Goal: Task Accomplishment & Management: Use online tool/utility

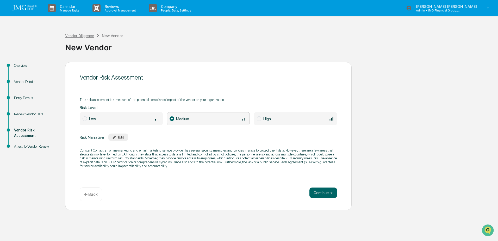
click at [76, 35] on div "Vendor Diligence" at bounding box center [79, 35] width 29 height 4
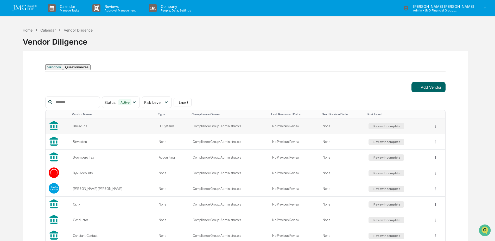
click at [79, 128] on div "Barracuda" at bounding box center [113, 126] width 80 height 4
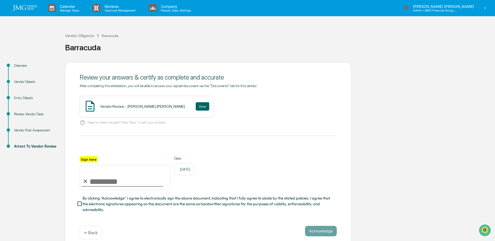
click at [37, 129] on div "Vendor Risk Assessment" at bounding box center [35, 129] width 43 height 5
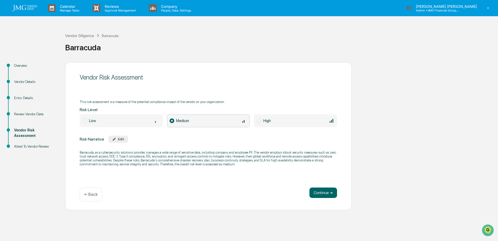
click at [27, 82] on div "Vendor Details" at bounding box center [35, 81] width 43 height 5
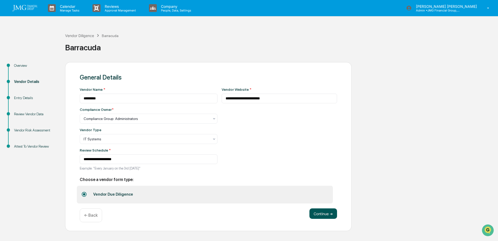
click at [310, 211] on button "Continue ➔" at bounding box center [323, 213] width 28 height 10
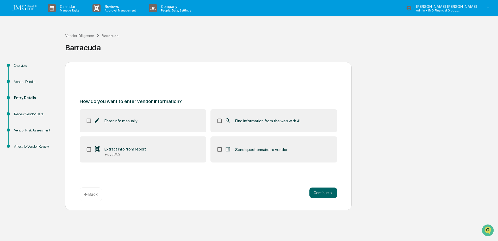
click at [240, 119] on span "Find information from the web with AI" at bounding box center [267, 120] width 65 height 5
click at [170, 154] on label "Extract info from report e.g., SOC2" at bounding box center [143, 149] width 127 height 26
click at [315, 193] on button "Continue ➔" at bounding box center [323, 192] width 28 height 10
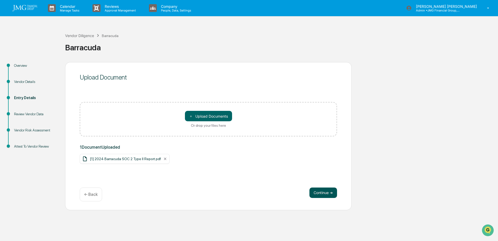
click at [319, 192] on button "Continue ➔" at bounding box center [323, 192] width 28 height 10
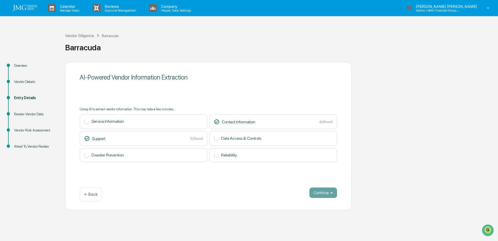
click at [88, 193] on p "← Back" at bounding box center [91, 194] width 14 height 5
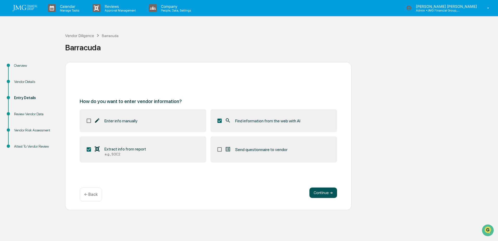
click at [323, 194] on button "Continue ➔" at bounding box center [323, 192] width 28 height 10
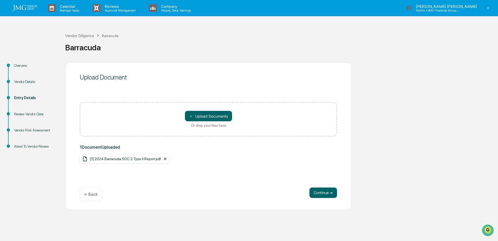
click at [164, 158] on icon at bounding box center [165, 159] width 2 height 2
click at [328, 192] on button "Continue ➔" at bounding box center [323, 192] width 28 height 10
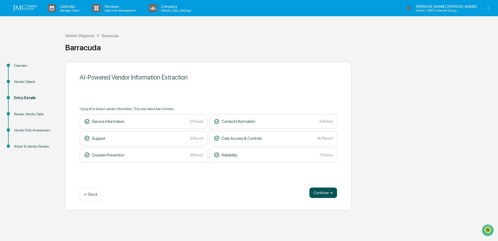
click at [311, 194] on button "Continue ➔" at bounding box center [323, 192] width 28 height 10
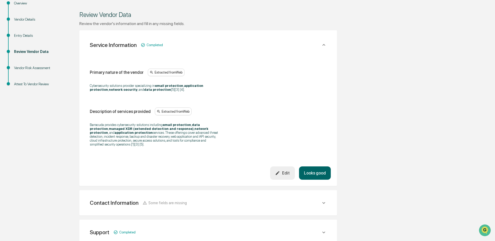
scroll to position [78, 0]
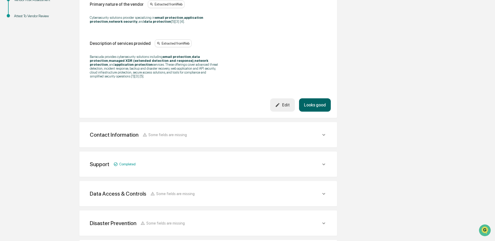
click at [315, 105] on button "Looks good" at bounding box center [315, 104] width 32 height 13
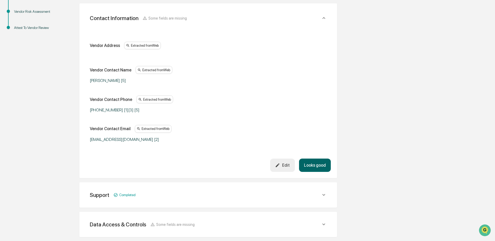
scroll to position [145, 0]
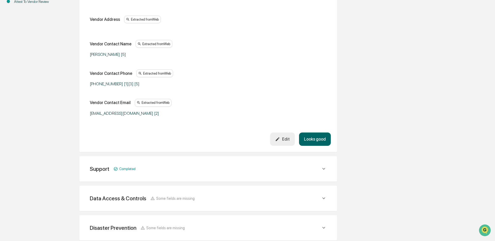
click at [318, 141] on button "Looks good" at bounding box center [315, 138] width 32 height 13
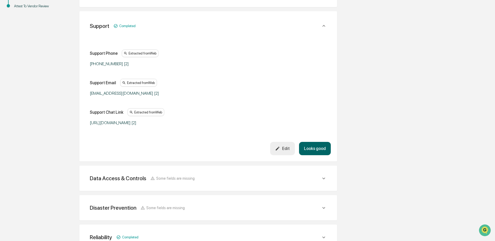
scroll to position [148, 0]
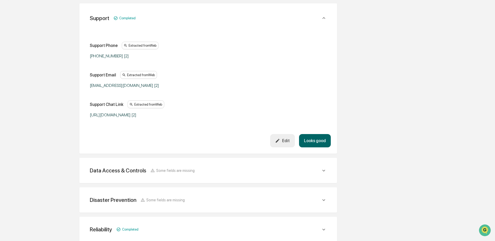
click at [322, 145] on button "Looks good" at bounding box center [315, 140] width 32 height 13
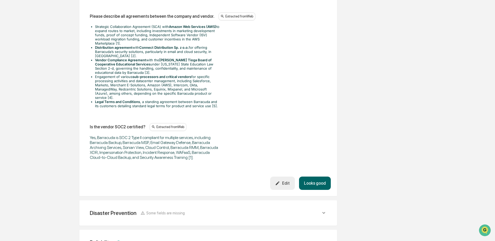
scroll to position [750, 0]
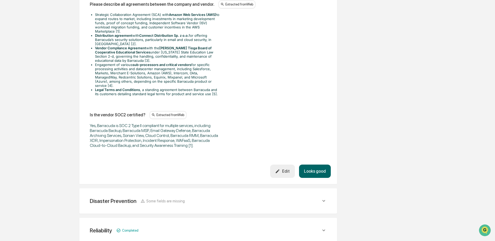
click at [312, 166] on button "Looks good" at bounding box center [315, 170] width 32 height 13
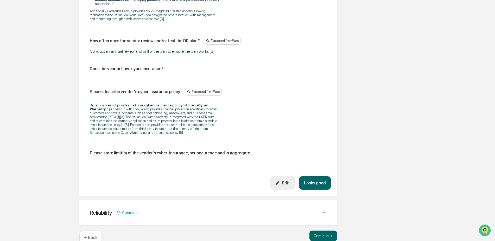
scroll to position [369, 0]
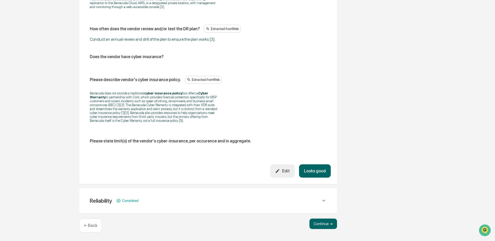
click at [312, 170] on button "Looks good" at bounding box center [315, 170] width 32 height 13
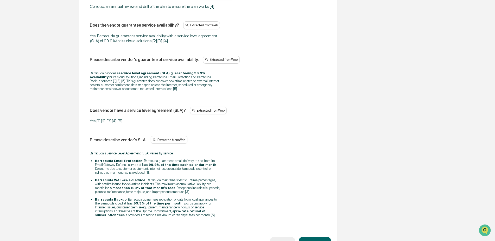
scroll to position [459, 0]
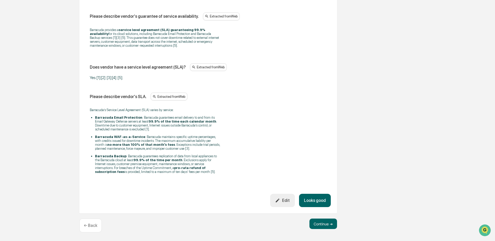
click at [305, 196] on button "Looks good" at bounding box center [315, 199] width 32 height 13
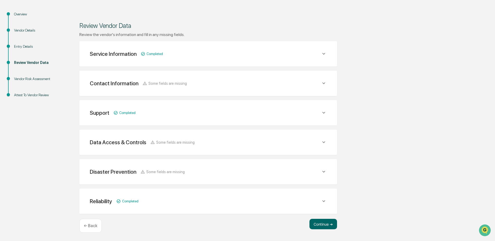
scroll to position [52, 0]
click at [316, 145] on div "Data Access & Controls Some fields are missing" at bounding box center [205, 142] width 231 height 7
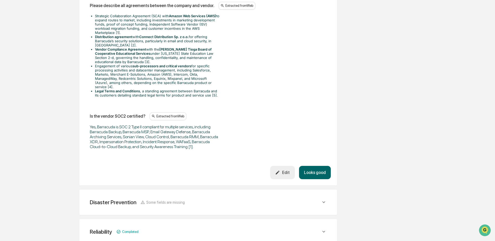
scroll to position [776, 0]
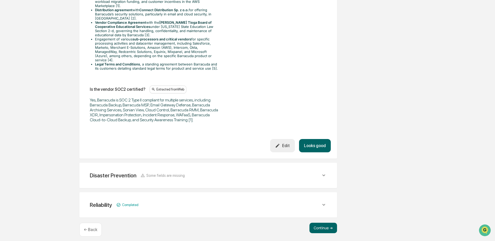
click at [314, 142] on button "Looks good" at bounding box center [315, 145] width 32 height 13
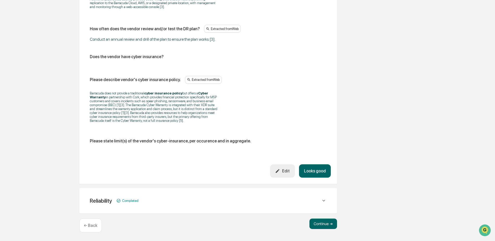
click at [318, 171] on button "Looks good" at bounding box center [315, 170] width 32 height 13
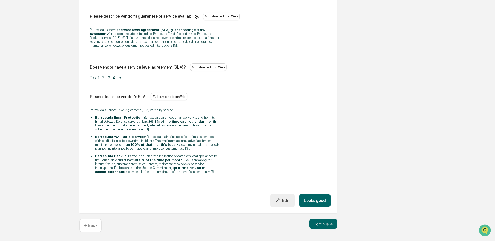
click at [309, 197] on button "Looks good" at bounding box center [315, 199] width 32 height 13
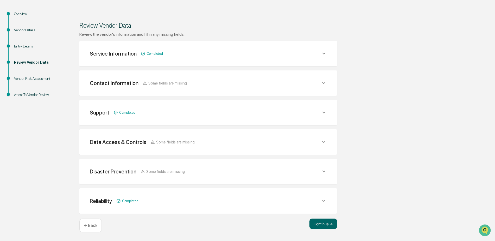
scroll to position [52, 0]
click at [320, 222] on button "Continue ➔" at bounding box center [324, 223] width 28 height 10
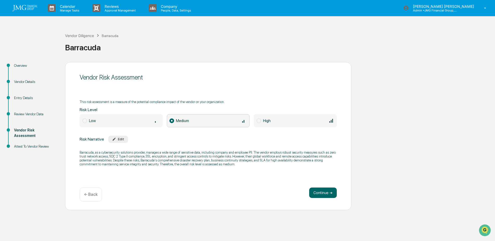
scroll to position [0, 0]
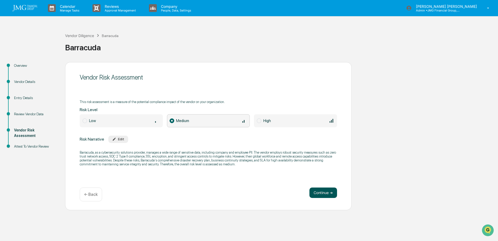
click at [327, 191] on button "Continue ➔" at bounding box center [323, 192] width 28 height 10
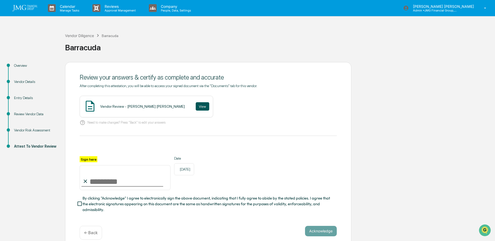
click at [196, 107] on button "View" at bounding box center [203, 106] width 14 height 8
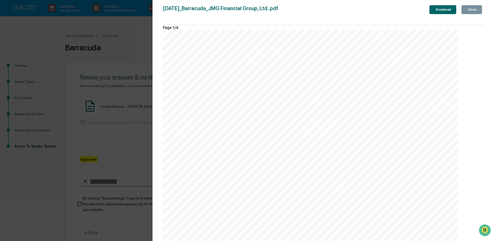
scroll to position [1302, 0]
click at [466, 14] on button "Close" at bounding box center [472, 9] width 21 height 9
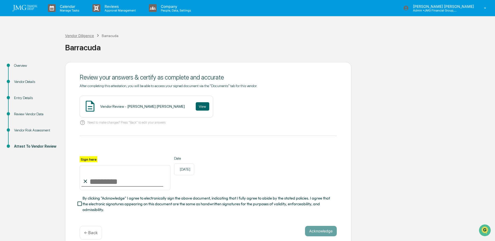
click at [80, 34] on div "Vendor Diligence" at bounding box center [79, 35] width 29 height 4
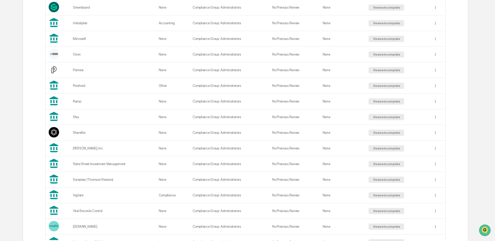
scroll to position [339, 0]
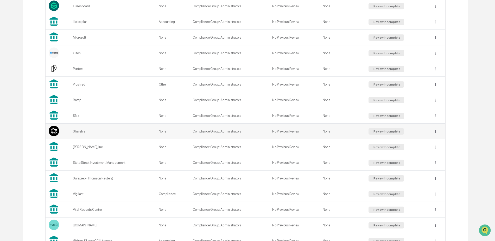
click at [99, 133] on div "Sharefile" at bounding box center [113, 131] width 80 height 4
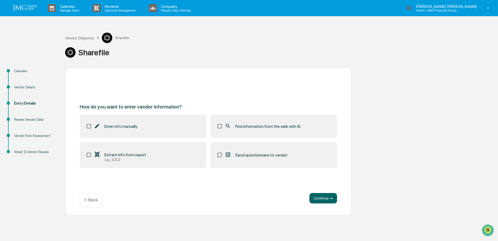
click at [33, 88] on div "Vendor Details" at bounding box center [35, 86] width 43 height 5
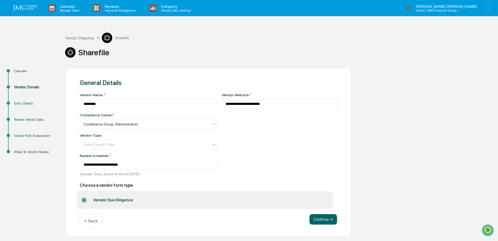
click at [33, 136] on div "Vendor Risk Assessment" at bounding box center [35, 135] width 43 height 5
click at [324, 221] on button "Continue ➔" at bounding box center [323, 219] width 28 height 10
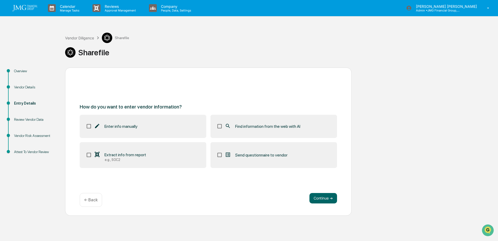
click at [246, 130] on label "Find information from the web with AI" at bounding box center [273, 126] width 127 height 23
click at [160, 157] on label "Extract info from report e.g., SOC2" at bounding box center [143, 155] width 127 height 26
click at [319, 198] on button "Continue ➔" at bounding box center [323, 198] width 28 height 10
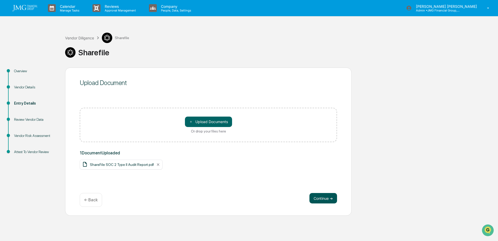
click at [319, 201] on button "Continue ➔" at bounding box center [323, 198] width 28 height 10
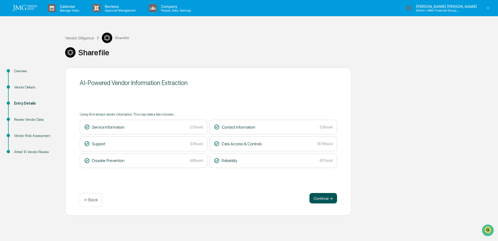
click at [324, 199] on button "Continue ➔" at bounding box center [323, 198] width 28 height 10
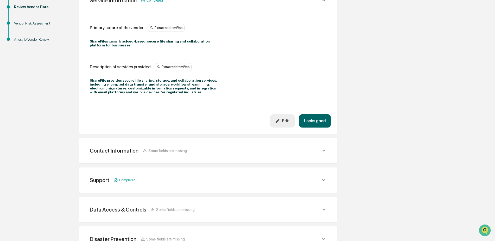
scroll to position [104, 0]
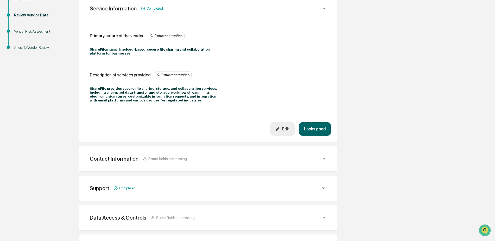
click at [325, 131] on button "Looks good" at bounding box center [315, 128] width 32 height 13
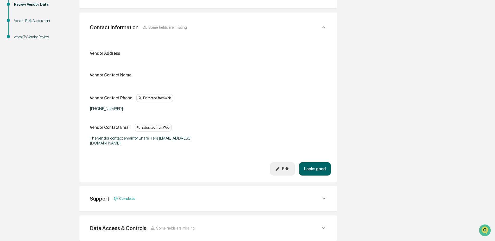
scroll to position [150, 0]
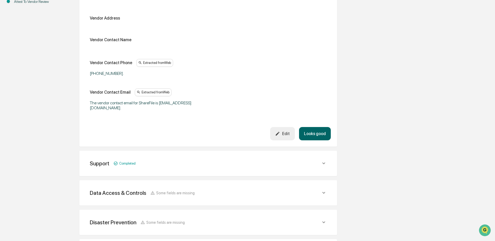
click at [322, 128] on button "Looks good" at bounding box center [315, 133] width 32 height 13
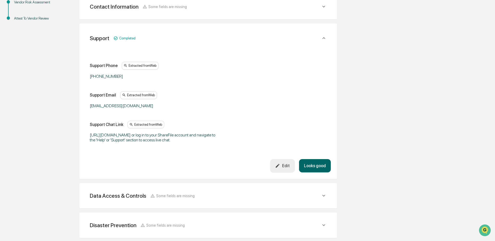
scroll to position [127, 0]
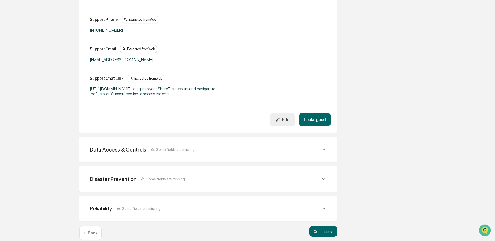
click at [315, 122] on button "Looks good" at bounding box center [315, 119] width 32 height 13
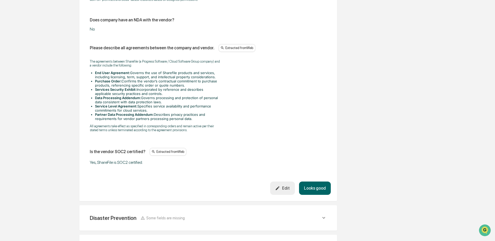
scroll to position [704, 0]
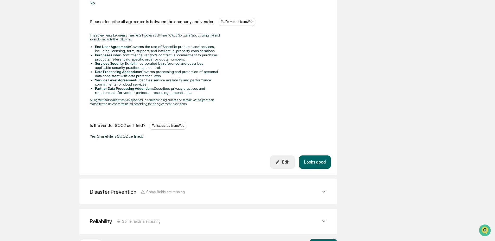
click at [318, 163] on button "Looks good" at bounding box center [315, 161] width 32 height 13
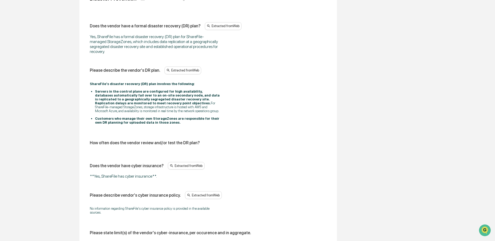
scroll to position [186, 0]
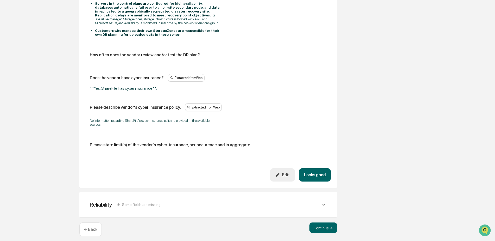
click at [318, 168] on button "Looks good" at bounding box center [315, 174] width 32 height 13
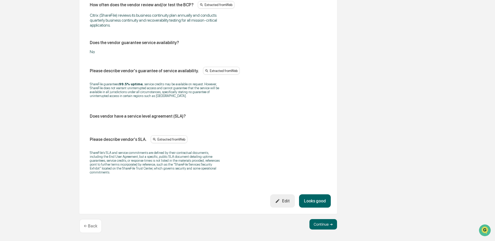
scroll to position [382, 0]
click at [322, 193] on div "Does the vendor has a formal business continuity plan (BCP)? Extracted from Web…" at bounding box center [208, 39] width 245 height 307
click at [322, 195] on button "Looks good" at bounding box center [315, 199] width 32 height 13
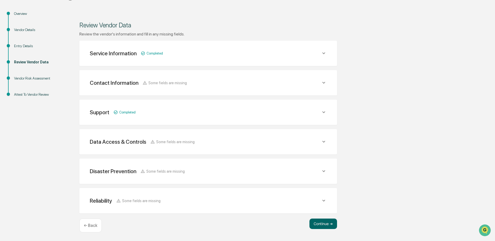
scroll to position [57, 0]
click at [324, 223] on button "Continue ➔" at bounding box center [324, 223] width 28 height 10
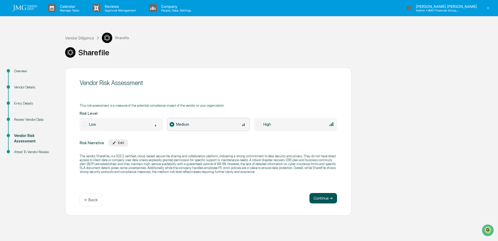
click at [323, 198] on button "Continue ➔" at bounding box center [323, 198] width 28 height 10
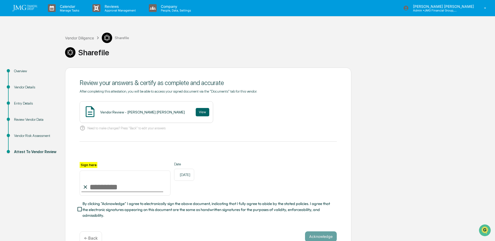
click at [79, 35] on div "Vendor Diligence Sharefile" at bounding box center [97, 38] width 64 height 10
click at [79, 38] on div "Vendor Diligence" at bounding box center [79, 38] width 29 height 4
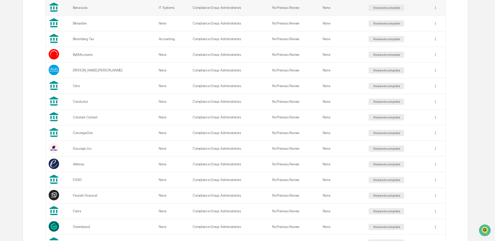
scroll to position [104, 0]
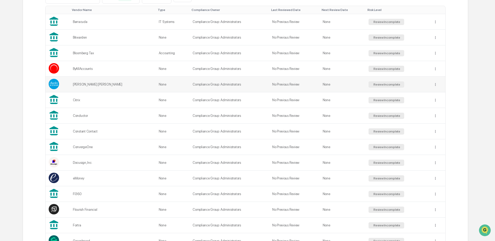
click at [107, 92] on td "[PERSON_NAME] [PERSON_NAME]" at bounding box center [113, 85] width 86 height 16
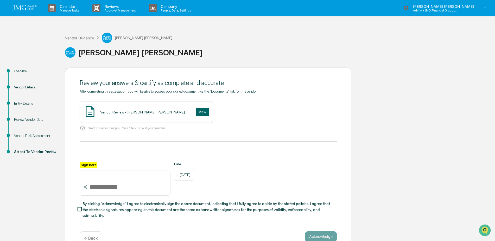
click at [24, 85] on div "Vendor Details" at bounding box center [35, 86] width 43 height 5
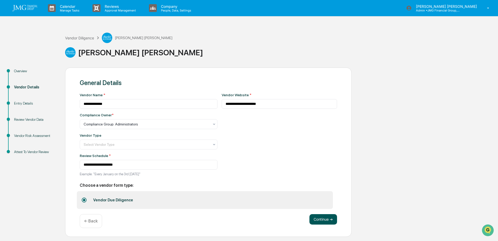
click at [317, 220] on button "Continue ➔" at bounding box center [323, 219] width 28 height 10
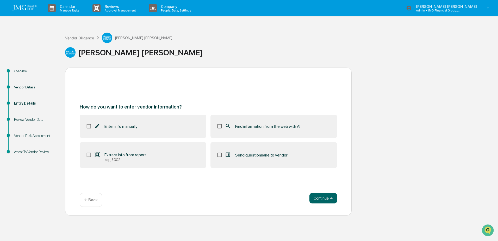
click at [244, 133] on label "Find information from the web with AI" at bounding box center [273, 126] width 127 height 23
click at [164, 160] on label "Extract info from report e.g., SOC2" at bounding box center [143, 155] width 127 height 26
click at [325, 195] on button "Continue ➔" at bounding box center [323, 198] width 28 height 10
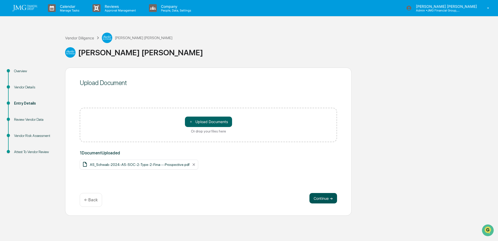
click at [320, 198] on button "Continue ➔" at bounding box center [323, 198] width 28 height 10
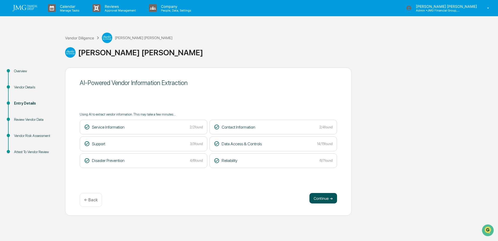
click at [322, 198] on button "Continue ➔" at bounding box center [323, 198] width 28 height 10
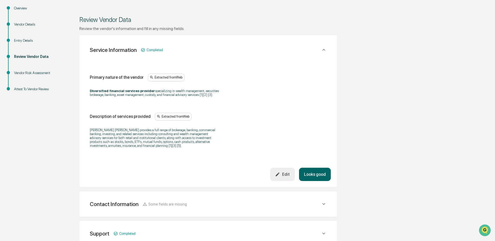
scroll to position [104, 0]
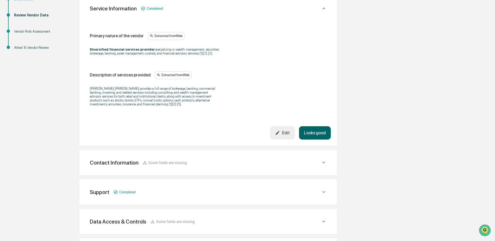
click at [313, 135] on button "Looks good" at bounding box center [315, 132] width 32 height 13
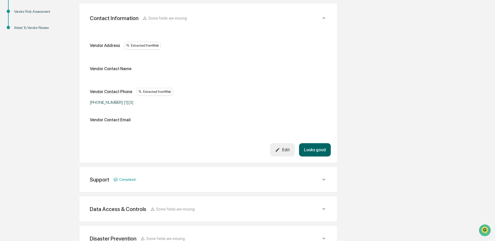
click at [314, 149] on button "Looks good" at bounding box center [315, 149] width 32 height 13
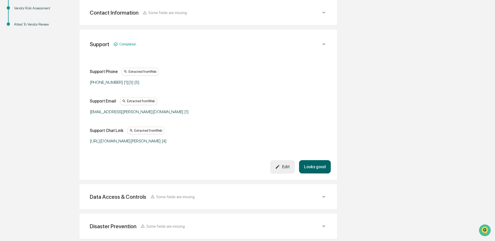
scroll to position [153, 0]
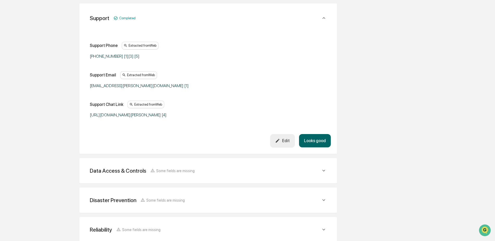
click at [316, 145] on button "Looks good" at bounding box center [315, 140] width 32 height 13
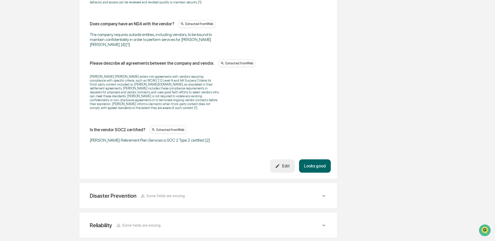
scroll to position [730, 0]
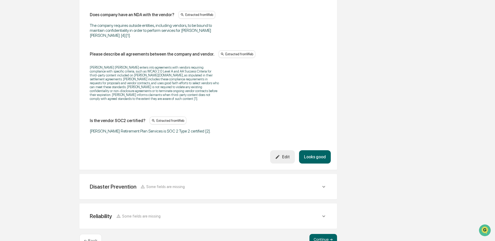
click at [314, 150] on button "Looks good" at bounding box center [315, 156] width 32 height 13
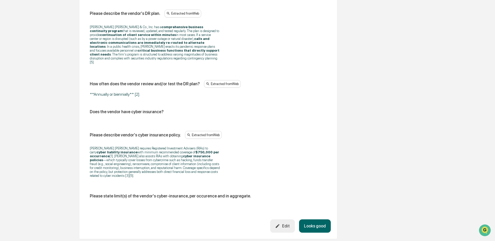
scroll to position [321, 0]
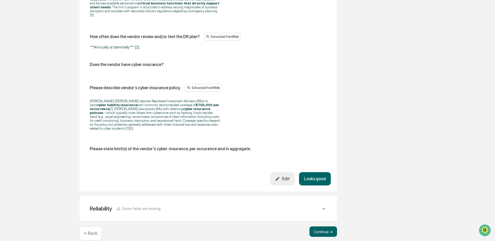
click at [317, 172] on button "Looks good" at bounding box center [315, 178] width 32 height 13
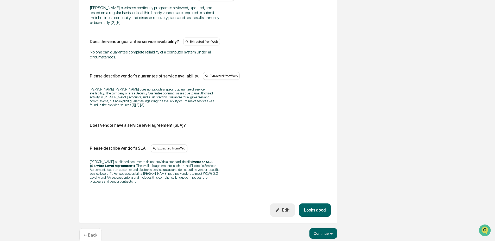
scroll to position [421, 0]
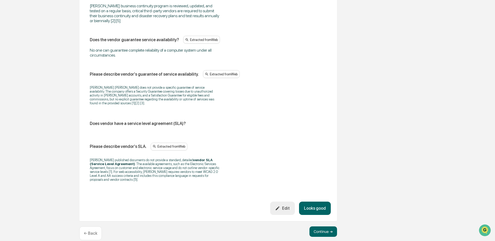
click at [324, 201] on button "Looks good" at bounding box center [315, 207] width 32 height 13
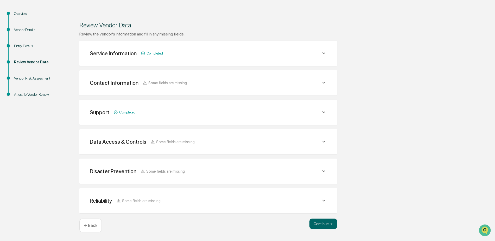
scroll to position [57, 0]
click at [321, 221] on button "Continue ➔" at bounding box center [324, 223] width 28 height 10
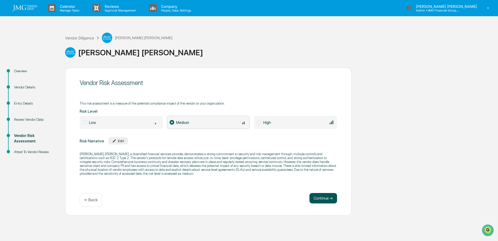
click at [324, 200] on button "Continue ➔" at bounding box center [323, 198] width 28 height 10
